Goal: Complete application form: Complete application form

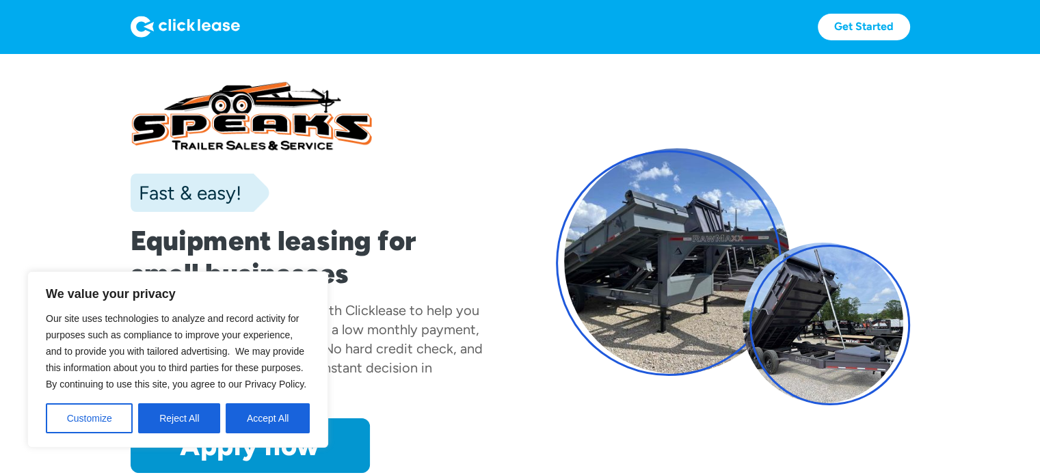
click at [85, 191] on section "Fast & easy! Equipment leasing for small businesses Speaks Offroad has partnere…" at bounding box center [520, 290] width 1040 height 475
click at [250, 412] on button "Accept All" at bounding box center [268, 418] width 84 height 30
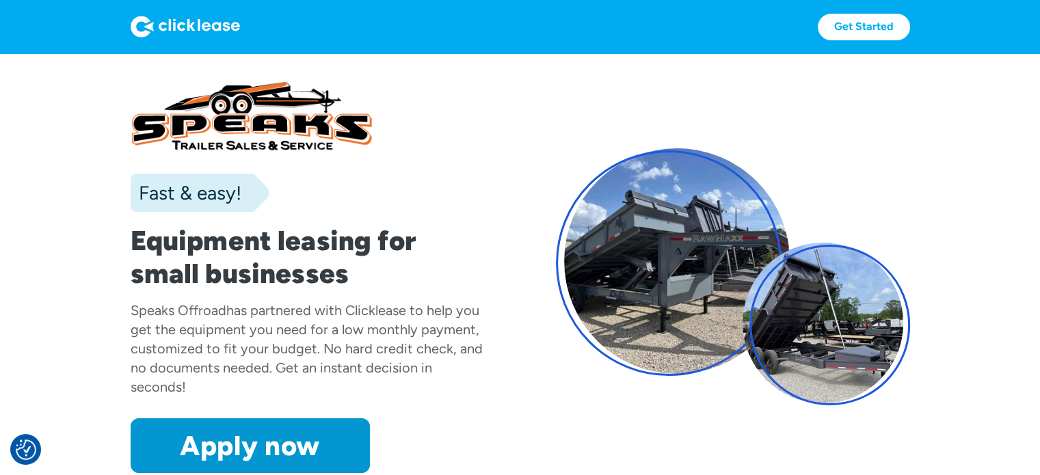
click at [478, 409] on div "Fast & easy! Equipment leasing for small businesses Speaks Offroad has partnere…" at bounding box center [308, 277] width 354 height 393
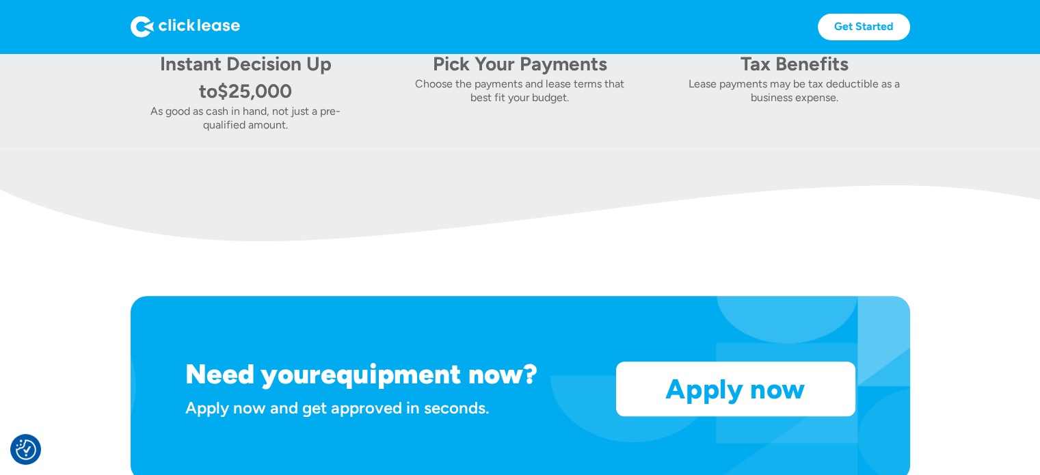
scroll to position [957, 0]
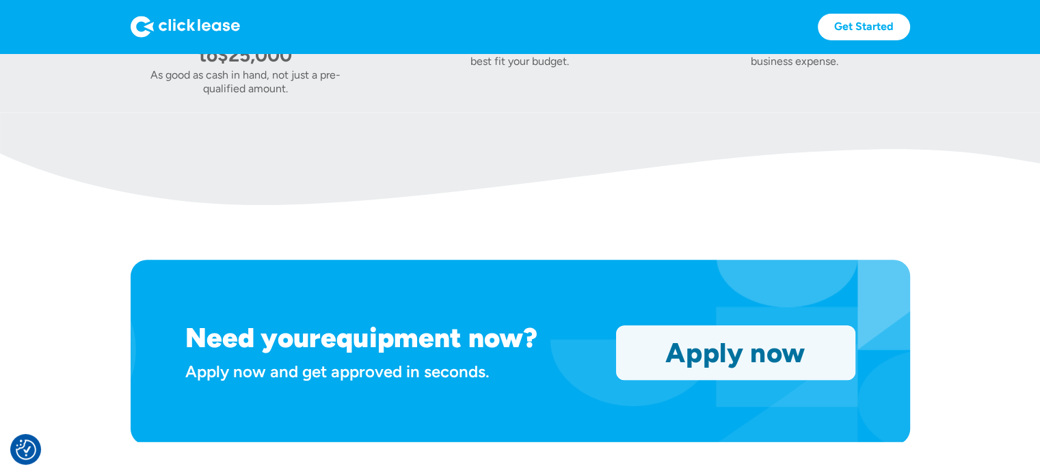
click at [717, 356] on link "Apply now" at bounding box center [736, 352] width 238 height 53
